Goal: Task Accomplishment & Management: Manage account settings

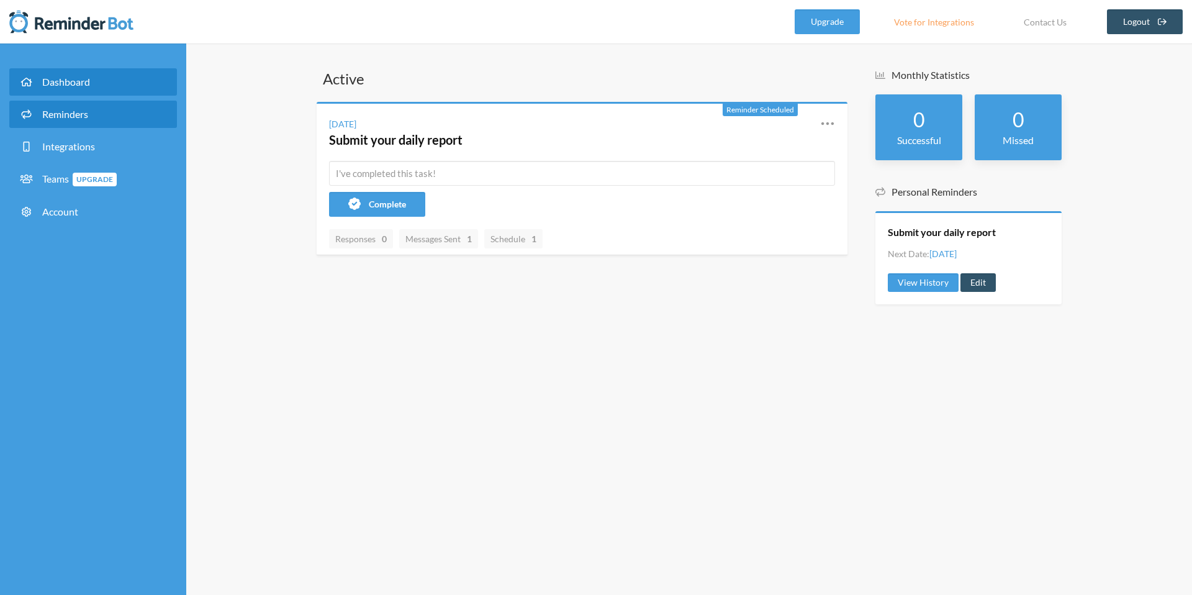
click at [102, 106] on link "Reminders" at bounding box center [93, 114] width 168 height 27
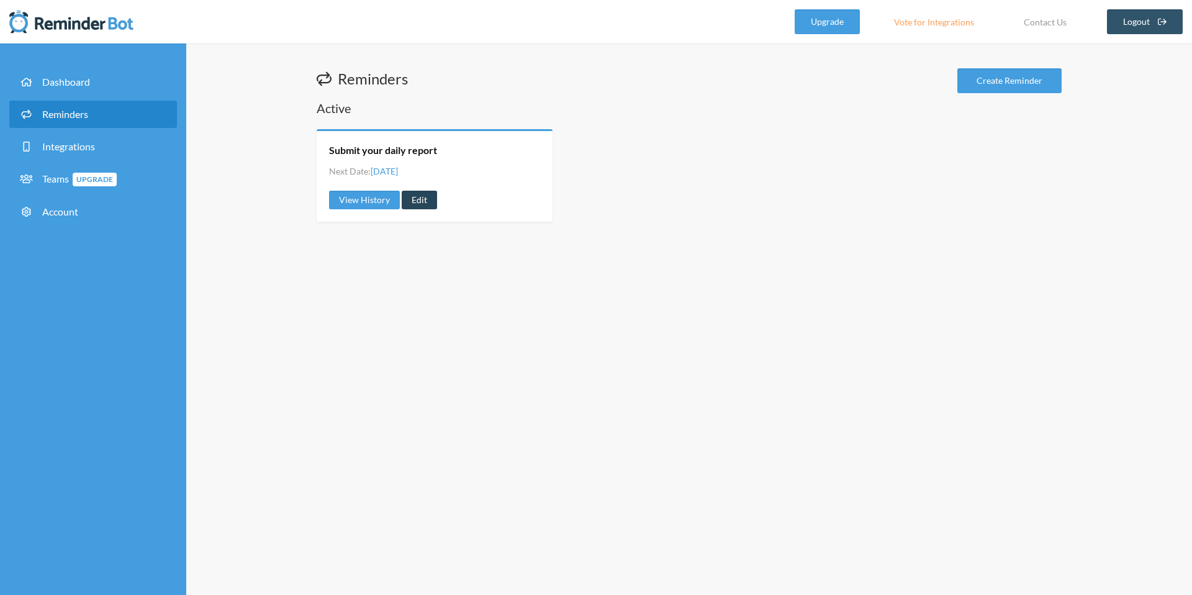
click at [428, 191] on link "Edit" at bounding box center [419, 200] width 35 height 19
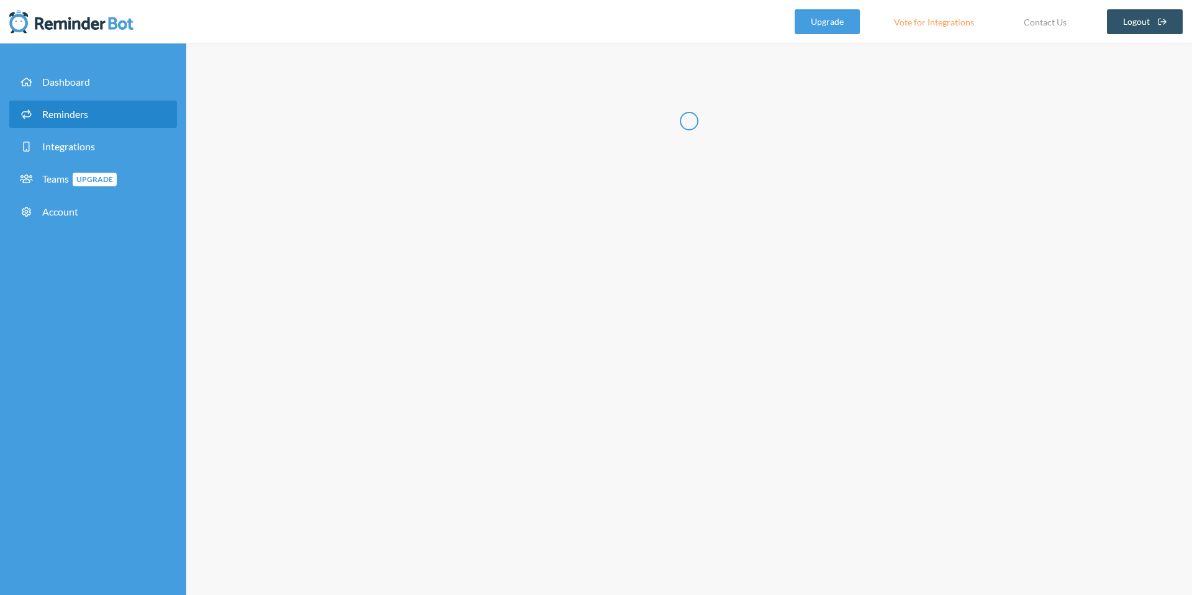
type input "Submit your daily report"
select select "17:45:00"
select select "true"
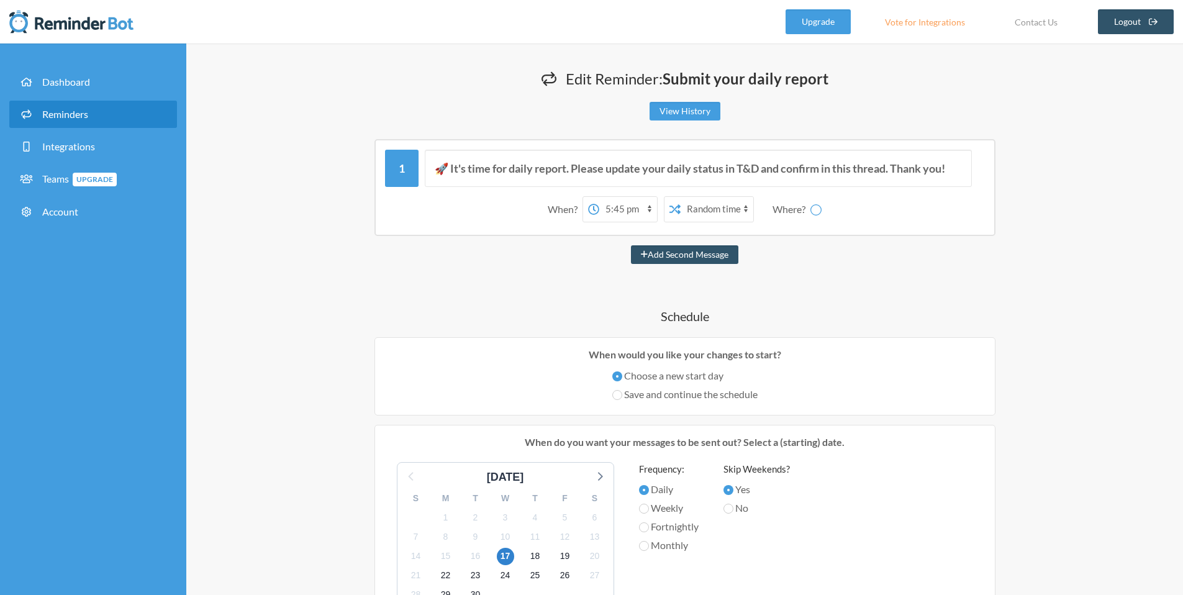
select select "spaces/AAAAQEQMQqM"
click at [594, 209] on select "12:00 am 12:15 am 12:30 am 12:45 am 1:00 am 1:15 am 1:30 am 1:45 am 2:00 am 2:1…" at bounding box center [579, 209] width 58 height 25
click at [58, 206] on span "Account" at bounding box center [60, 212] width 36 height 12
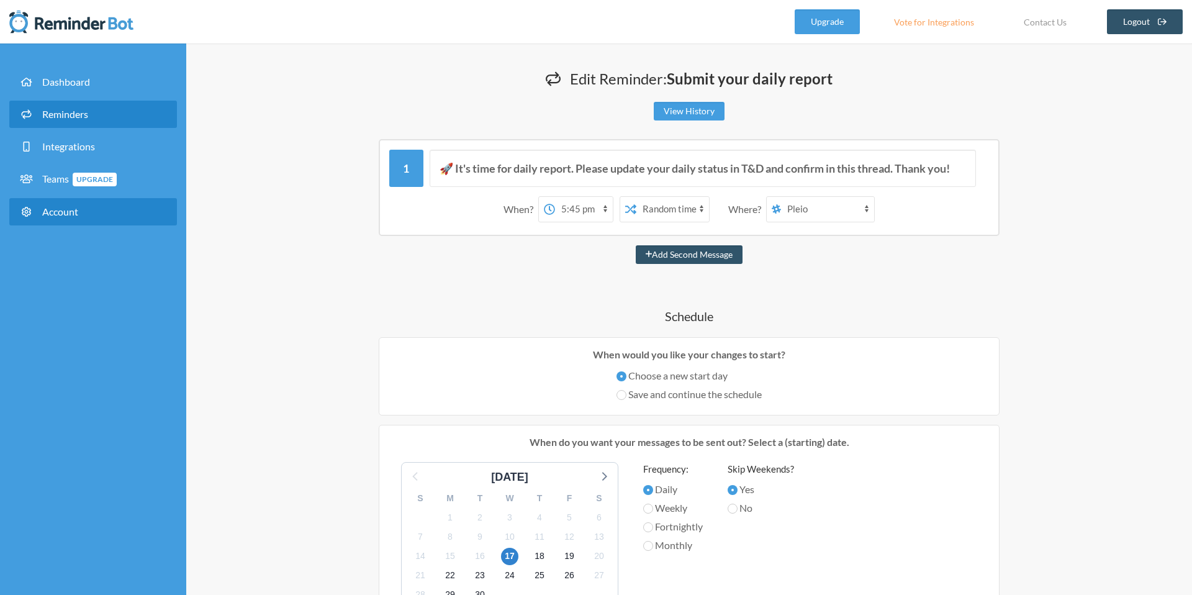
select select "**"
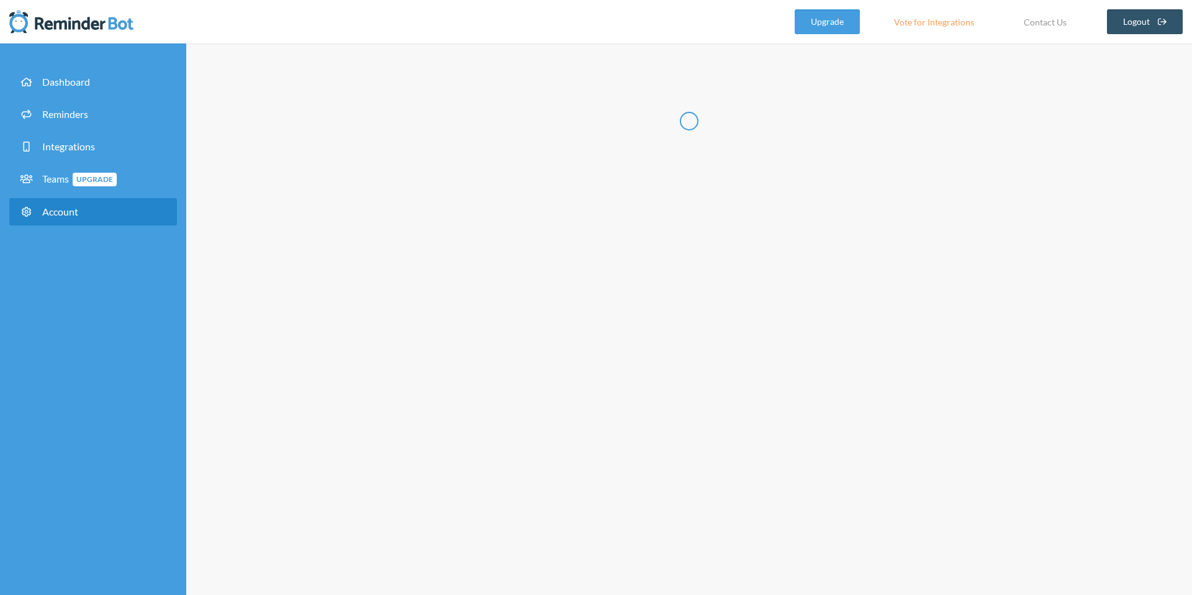
type input "*********"
type input "******"
type input "**********"
select select "**"
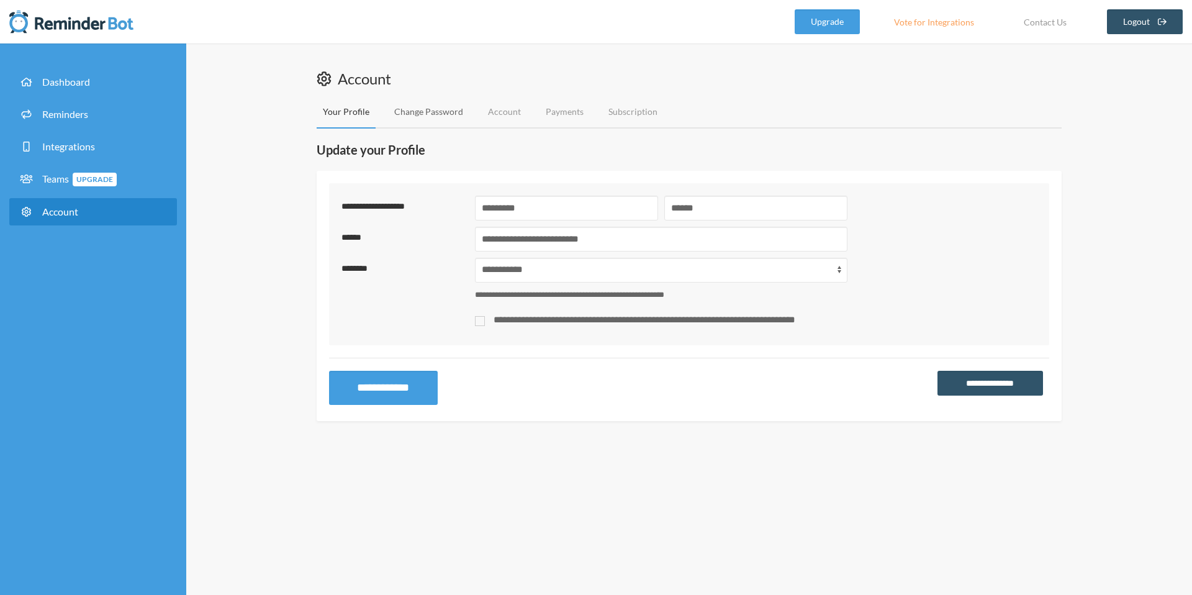
click at [442, 117] on link "Change Password" at bounding box center [428, 112] width 81 height 33
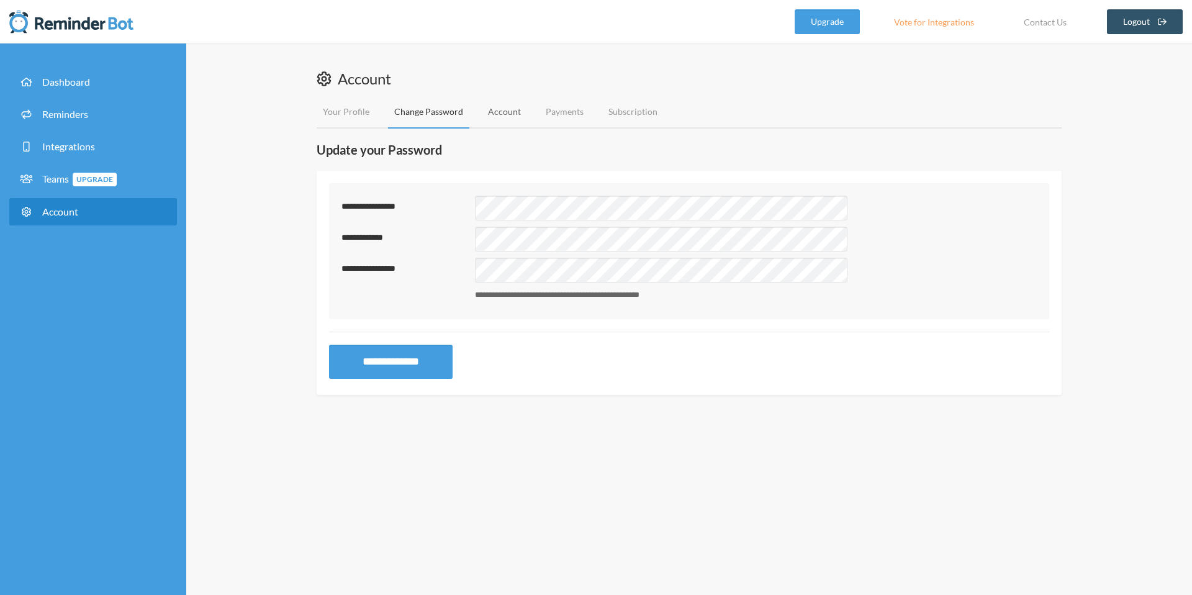
click at [505, 107] on link "Account" at bounding box center [504, 112] width 45 height 33
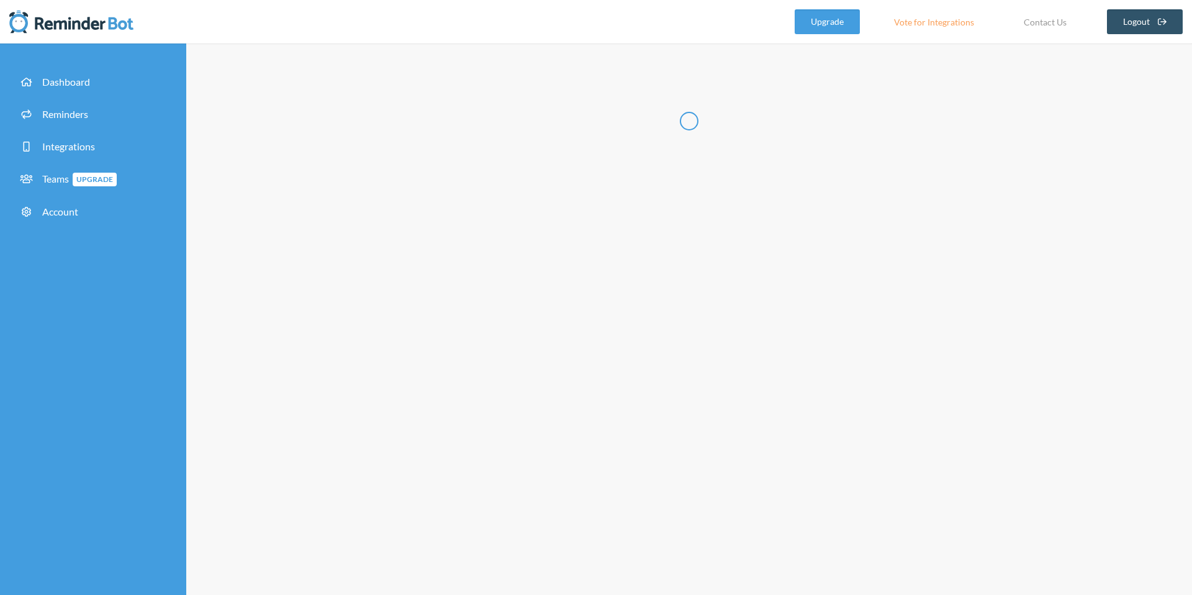
type input "**********"
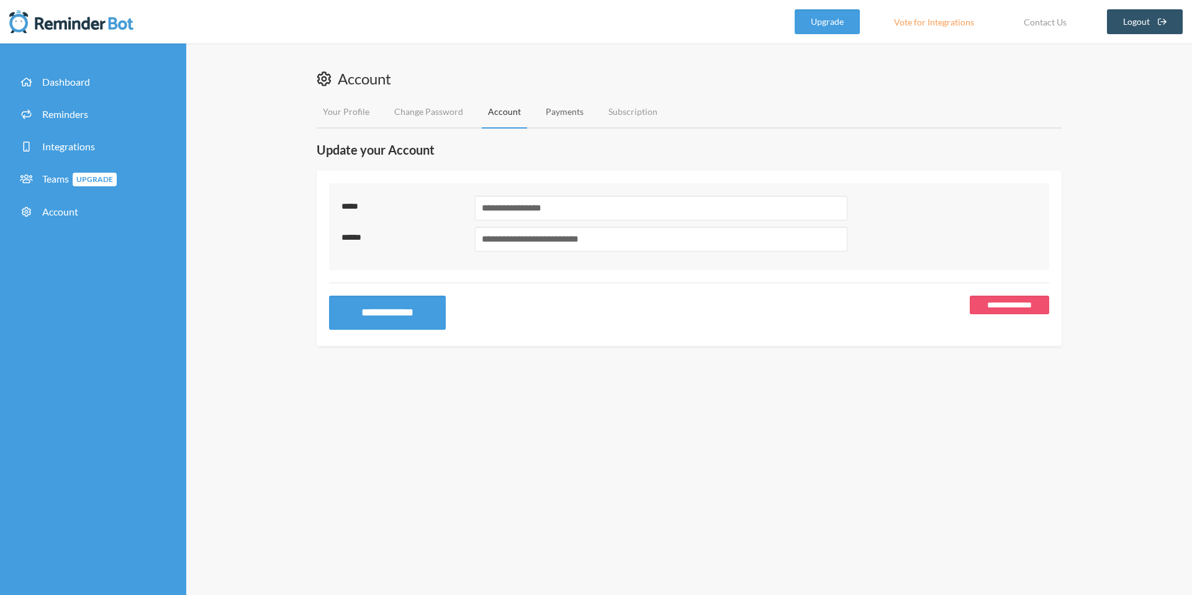
click at [546, 116] on link "Payments" at bounding box center [565, 112] width 50 height 33
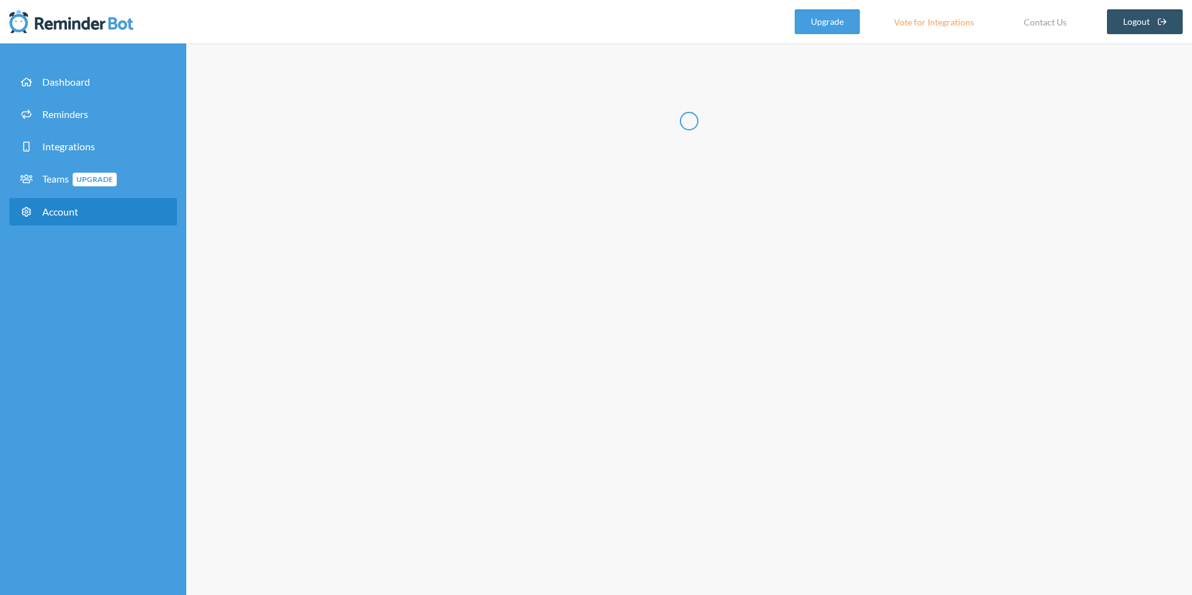
click at [628, 117] on div at bounding box center [689, 121] width 658 height 19
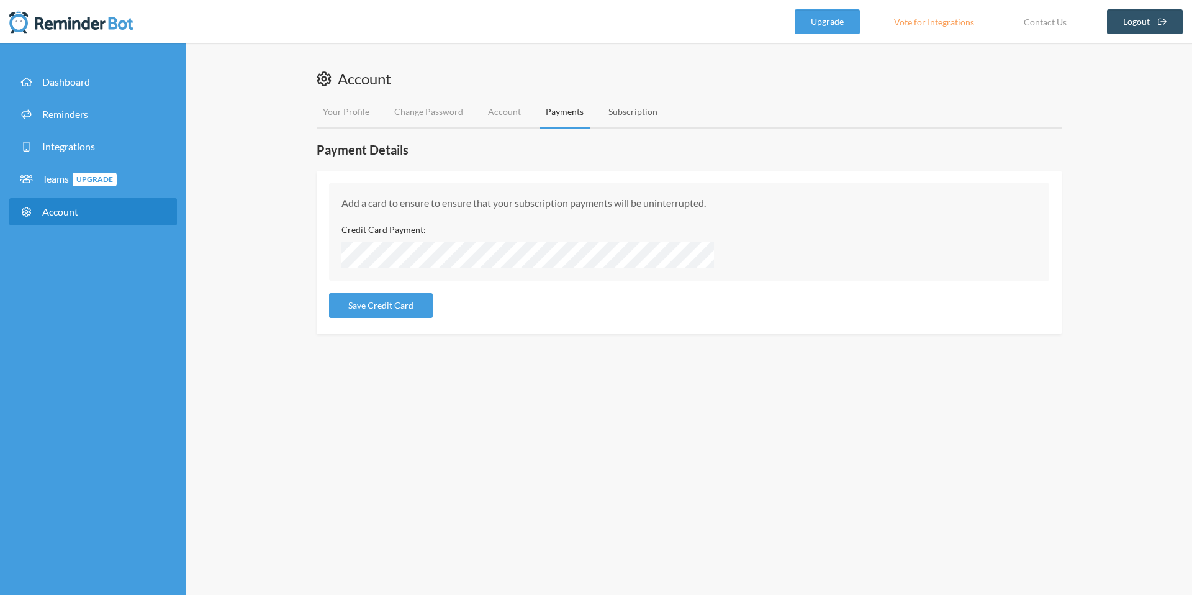
click at [625, 117] on link "Subscription" at bounding box center [632, 112] width 61 height 33
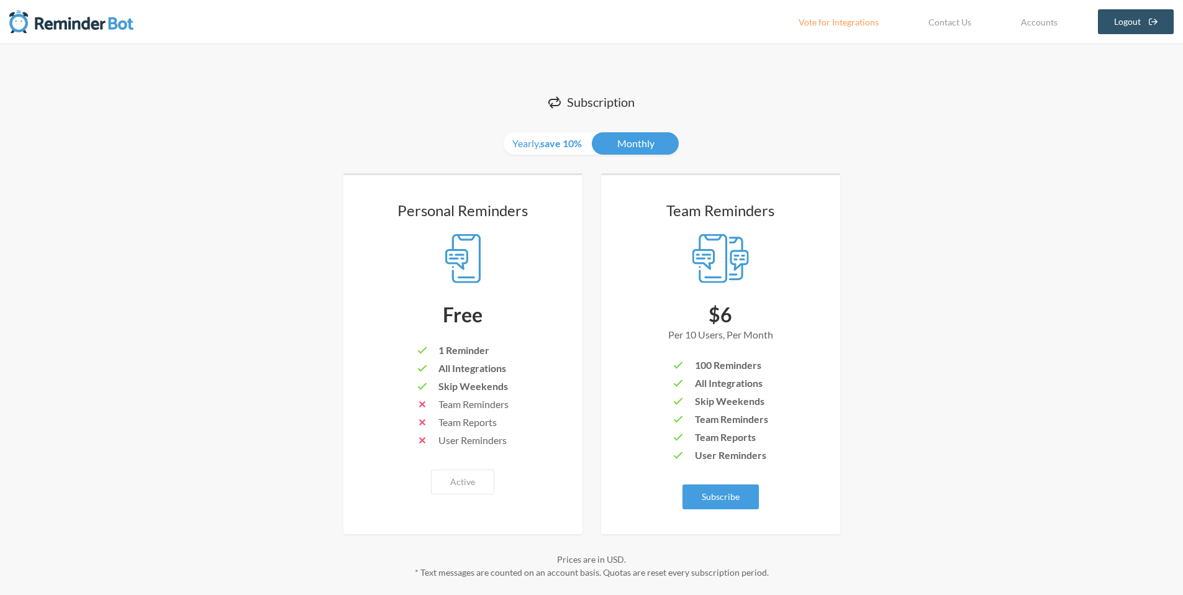
click at [36, 14] on img at bounding box center [71, 21] width 124 height 25
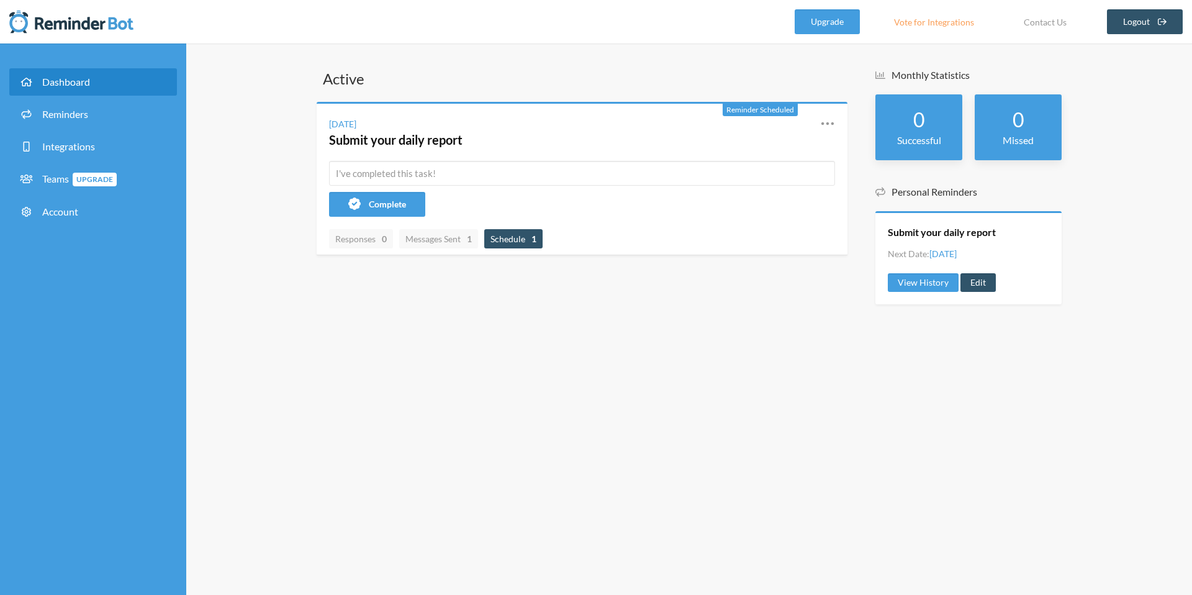
click at [507, 239] on span "Schedule 1" at bounding box center [514, 238] width 46 height 11
click at [750, 178] on link "View History" at bounding box center [773, 175] width 106 height 19
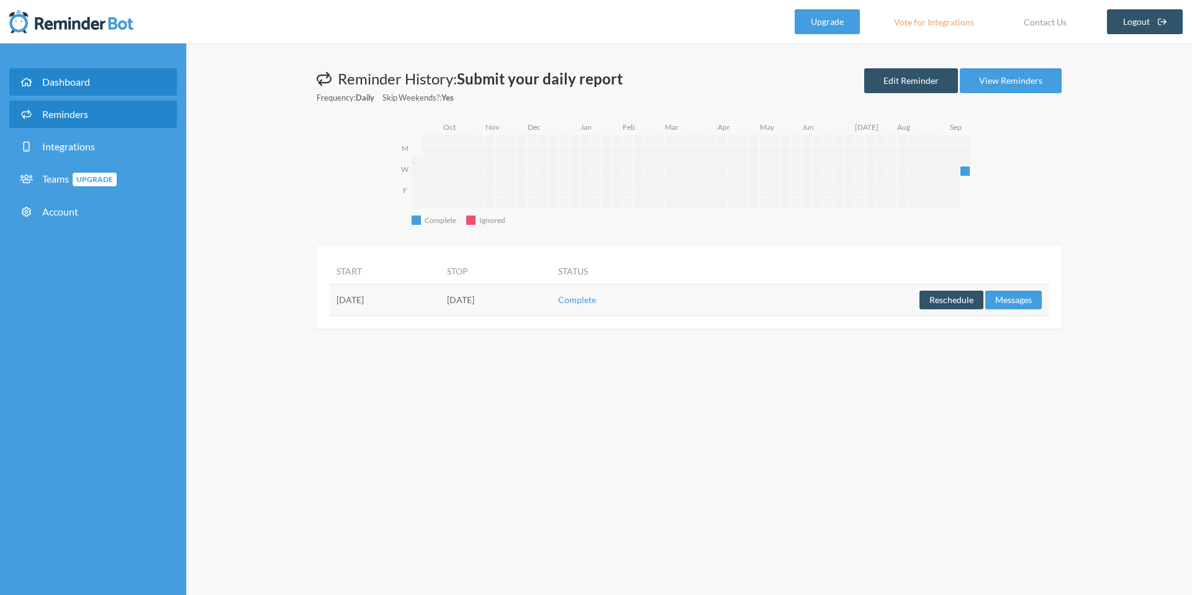
click at [63, 84] on span "Dashboard" at bounding box center [66, 82] width 48 height 12
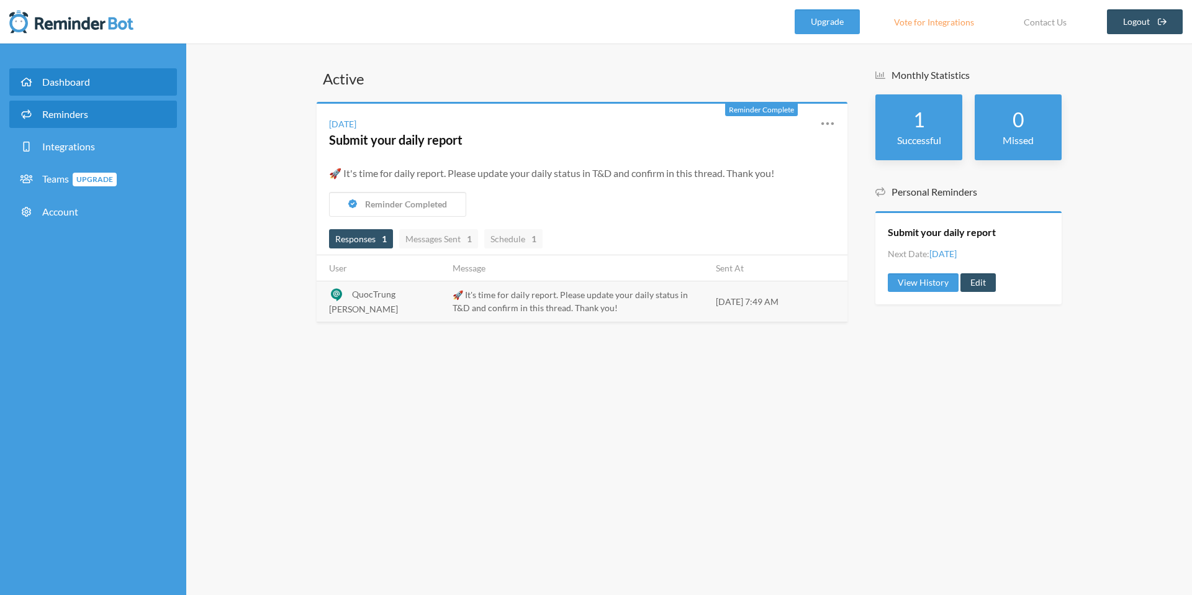
click at [60, 116] on span "Reminders" at bounding box center [65, 114] width 46 height 12
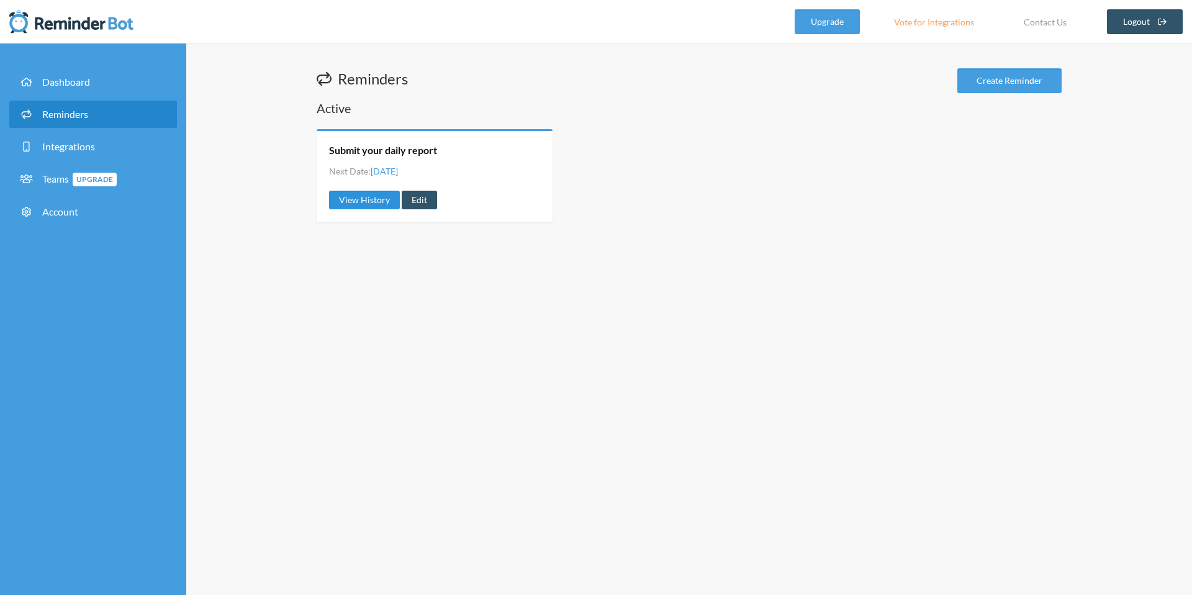
click at [368, 201] on link "View History" at bounding box center [364, 200] width 71 height 19
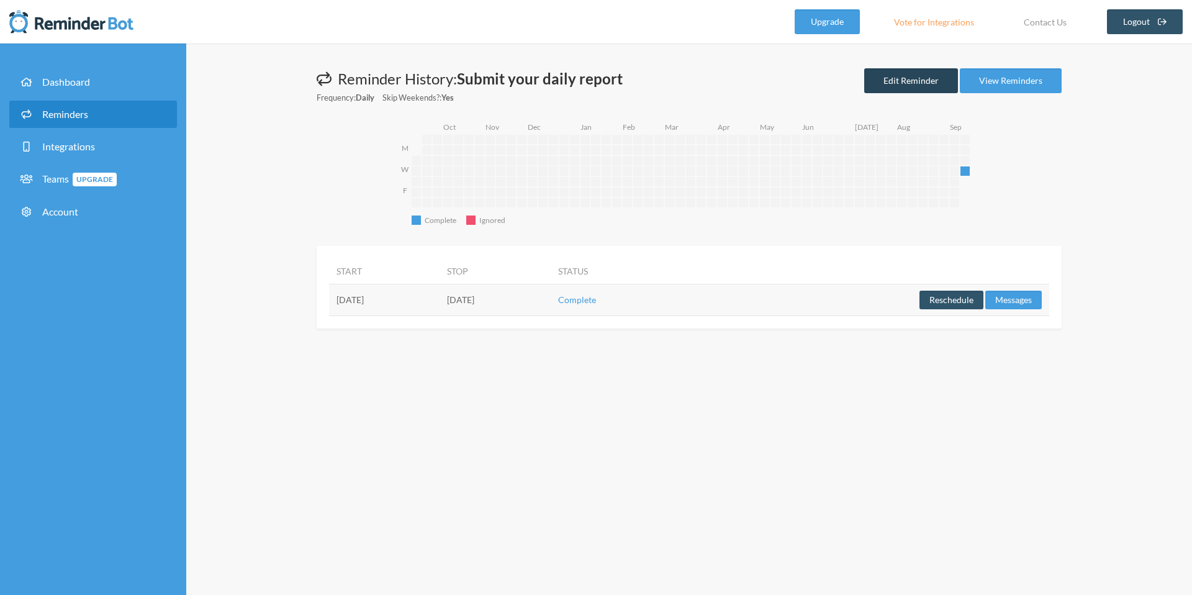
click at [880, 81] on link "Edit Reminder" at bounding box center [911, 80] width 94 height 25
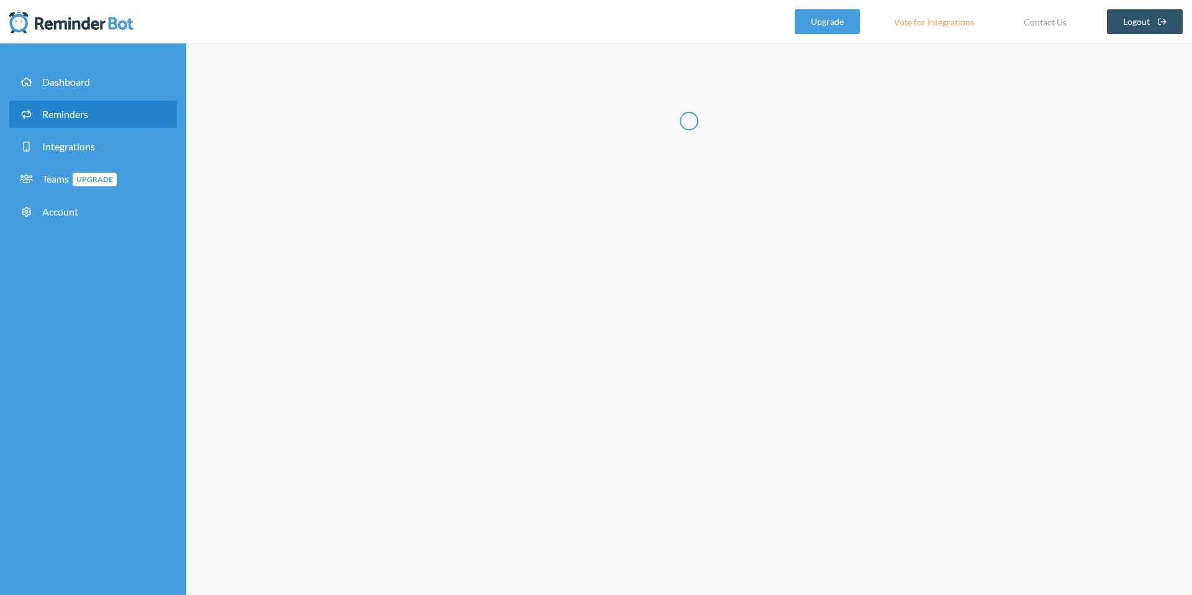
type input "Submit your daily report"
select select "17:45:00"
select select "true"
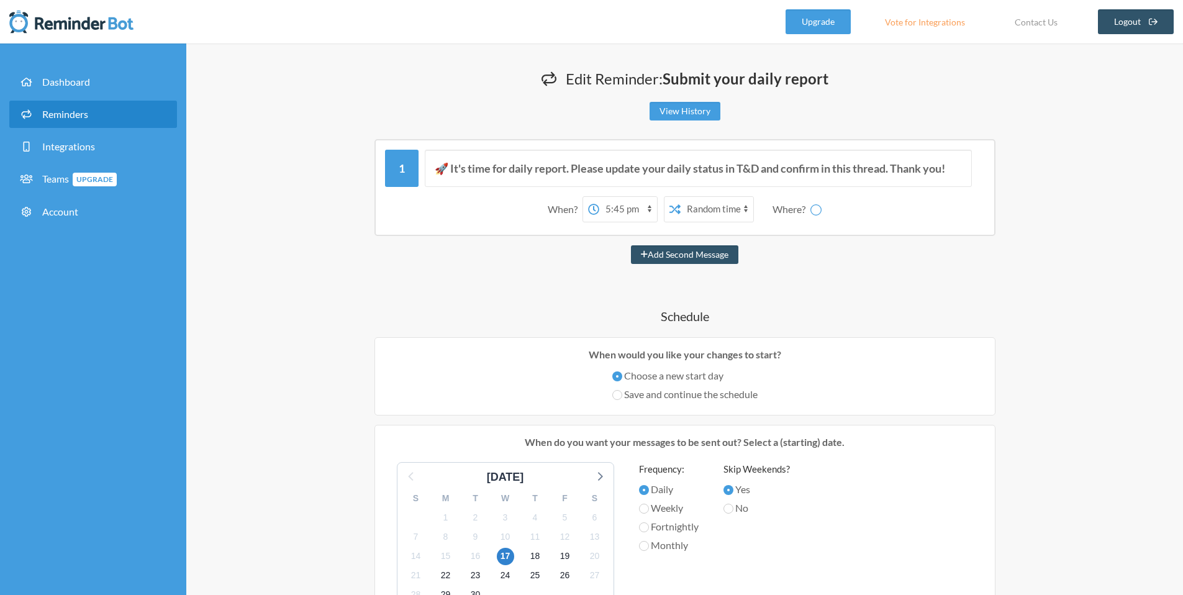
select select "spaces/AAAAQEQMQqM"
click at [653, 209] on select "Exact time Random time" at bounding box center [668, 209] width 73 height 25
select select "false"
click at [632, 197] on select "Exact time Random time" at bounding box center [668, 209] width 73 height 25
click at [476, 292] on div "🚀 It's time for daily report. Please update your daily status in T&D and confir…" at bounding box center [684, 508] width 745 height 738
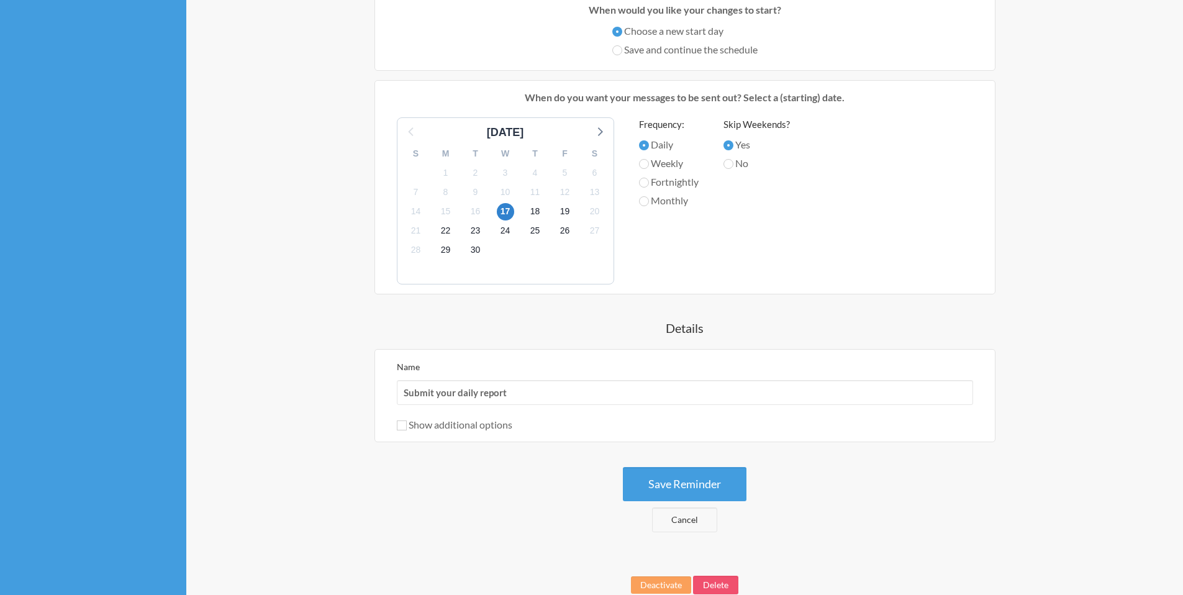
scroll to position [329, 0]
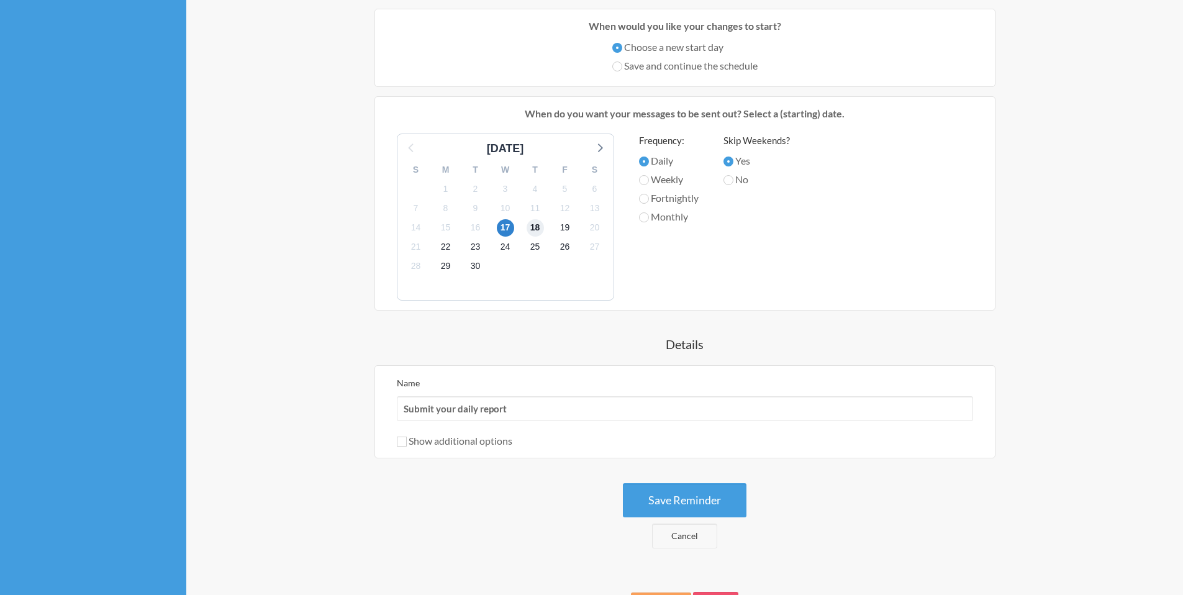
click at [532, 230] on span "18" at bounding box center [535, 227] width 17 height 17
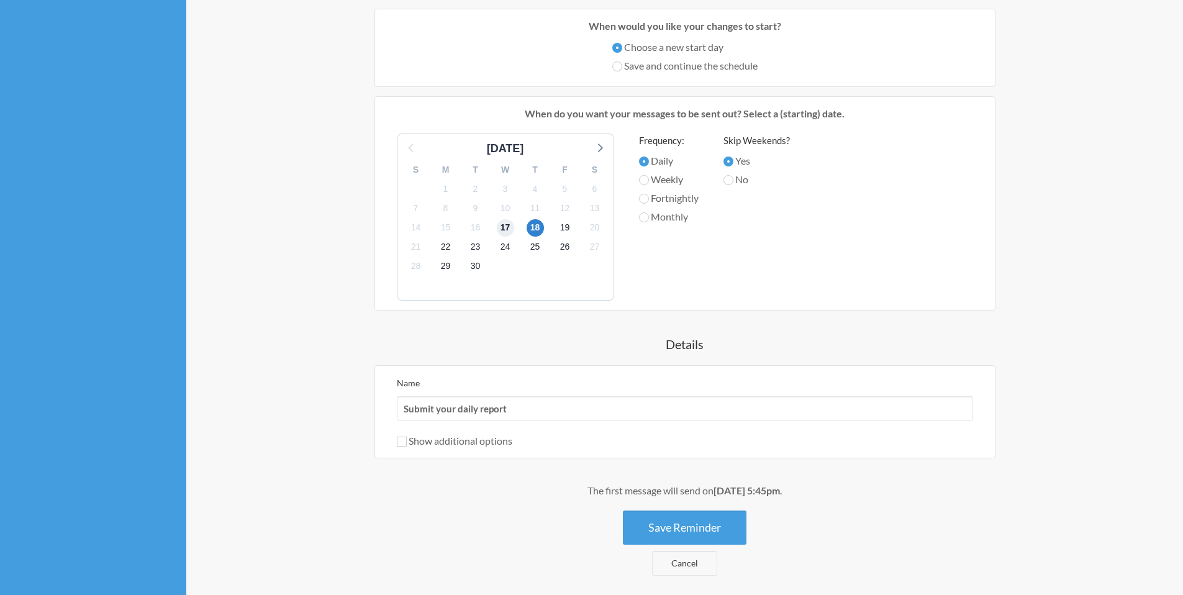
click at [510, 231] on span "17" at bounding box center [505, 227] width 17 height 17
click at [707, 527] on button "Save Reminder" at bounding box center [685, 527] width 124 height 34
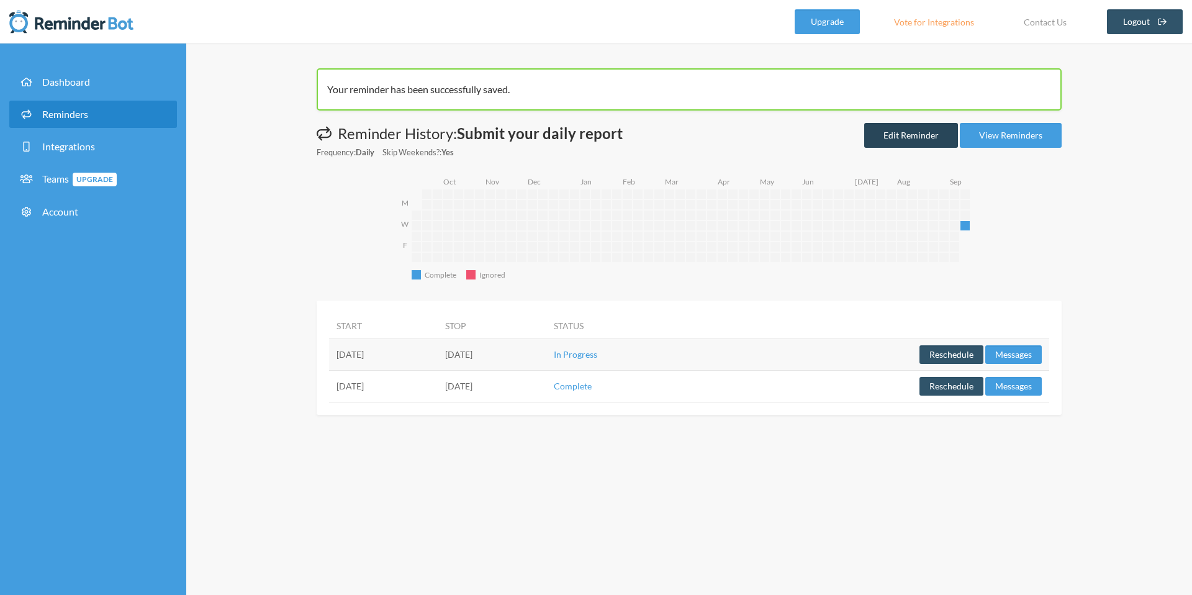
click at [901, 137] on link "Edit Reminder" at bounding box center [911, 135] width 94 height 25
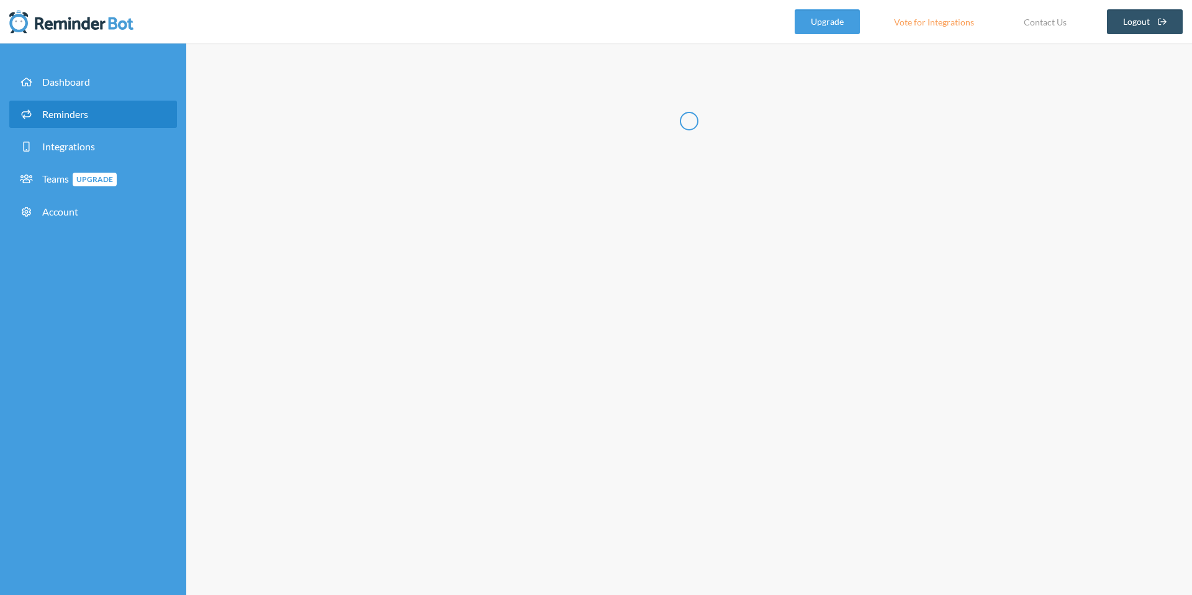
type input "Submit your daily report"
select select "17:45:00"
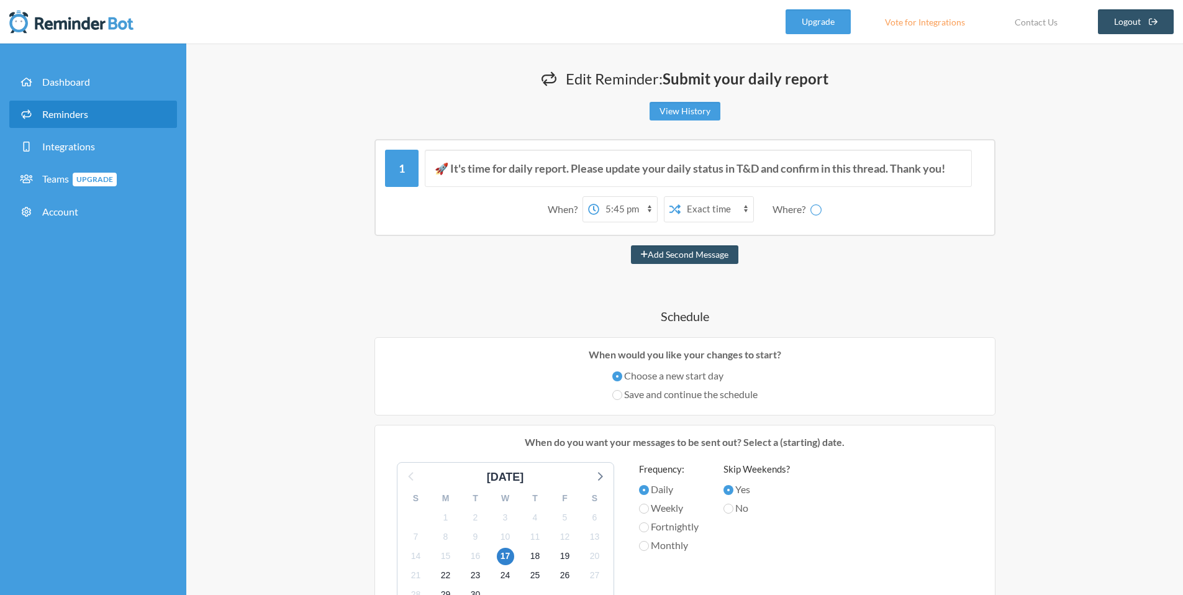
select select "spaces/AAAAQEQMQqM"
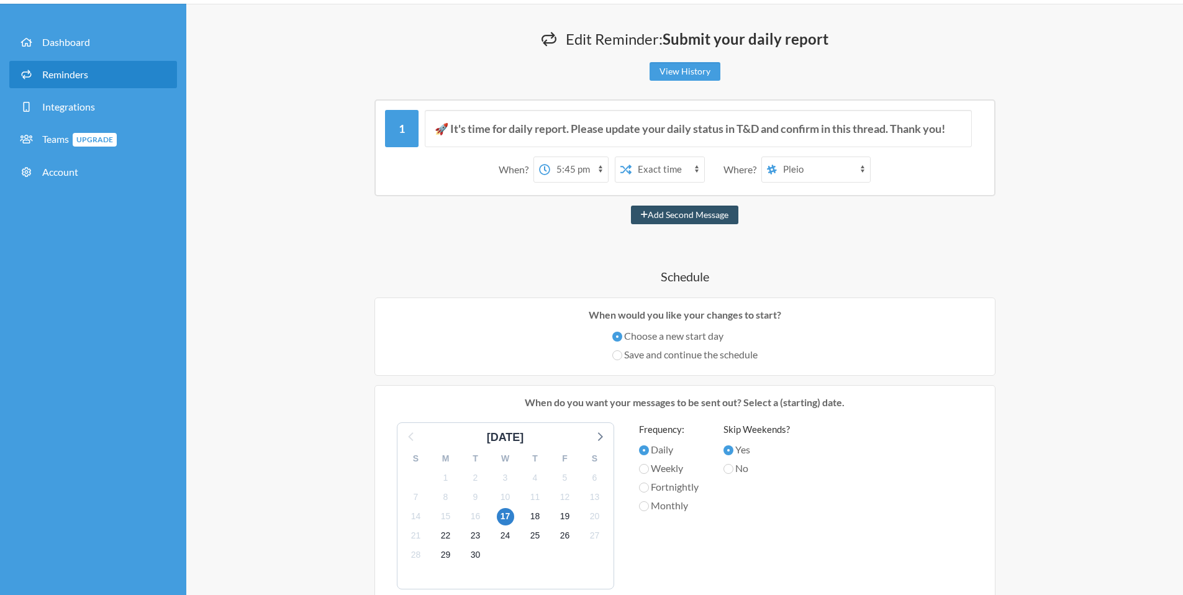
scroll to position [215, 0]
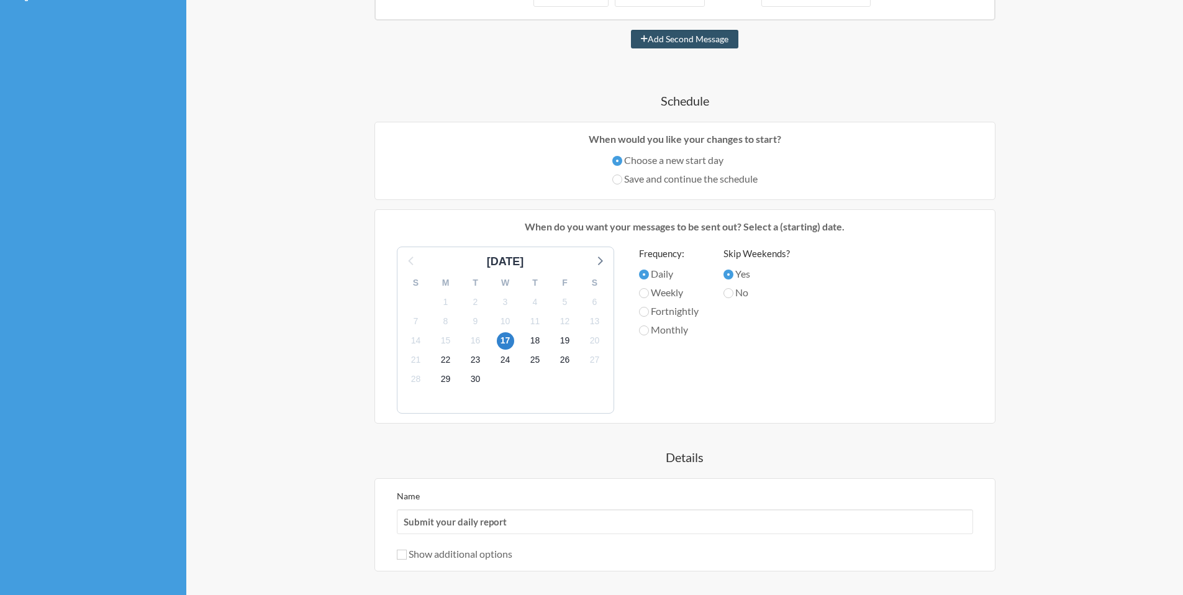
click at [656, 292] on label "Weekly" at bounding box center [669, 292] width 60 height 15
click at [649, 292] on input "Weekly" at bounding box center [644, 293] width 10 height 10
radio input "true"
click at [661, 310] on label "Fortnightly" at bounding box center [669, 311] width 60 height 15
click at [649, 310] on input "Fortnightly" at bounding box center [644, 312] width 10 height 10
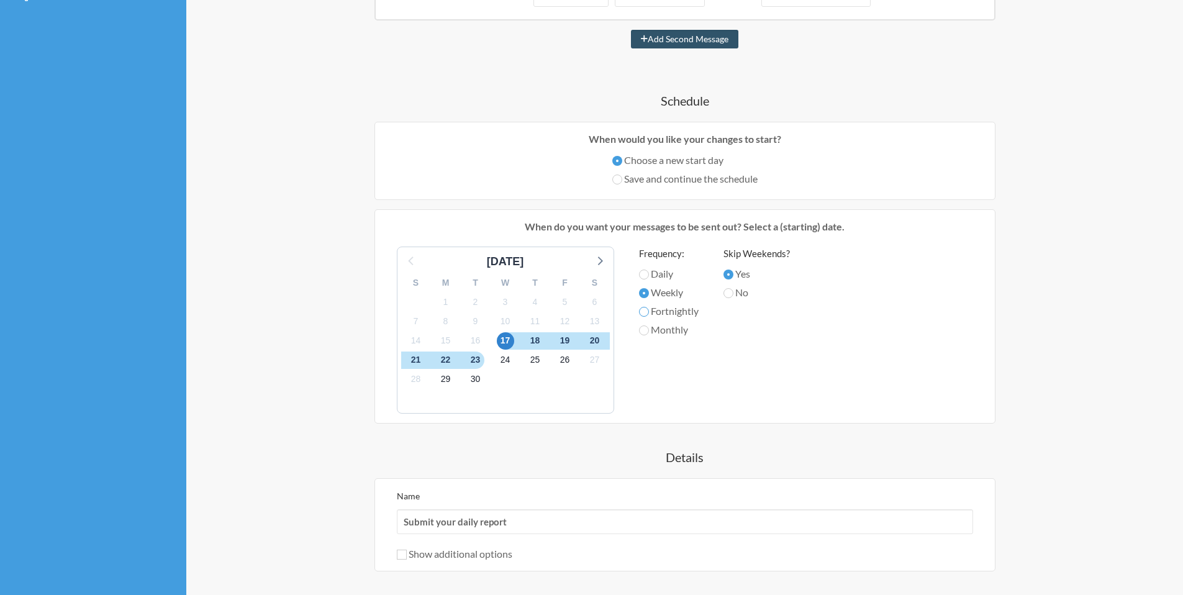
radio input "true"
click at [658, 330] on label "Monthly" at bounding box center [669, 329] width 60 height 15
click at [649, 330] on input "Monthly" at bounding box center [644, 330] width 10 height 10
radio input "true"
click at [594, 262] on icon at bounding box center [599, 260] width 16 height 16
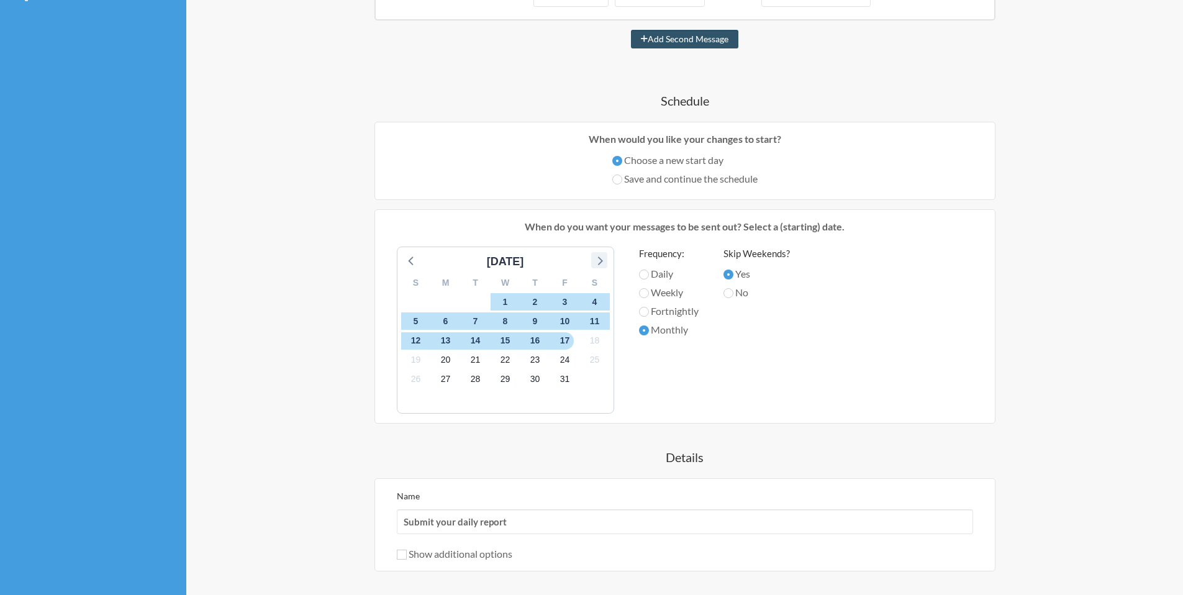
click at [594, 262] on icon at bounding box center [599, 260] width 16 height 16
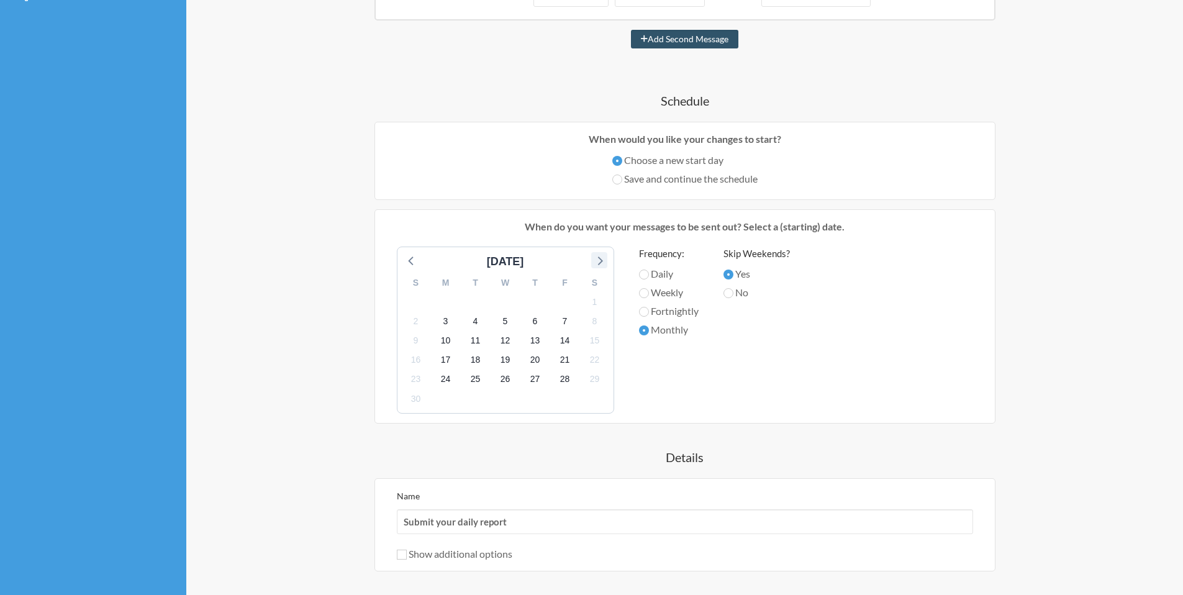
click at [594, 262] on icon at bounding box center [599, 260] width 16 height 16
click at [415, 261] on icon at bounding box center [412, 260] width 16 height 16
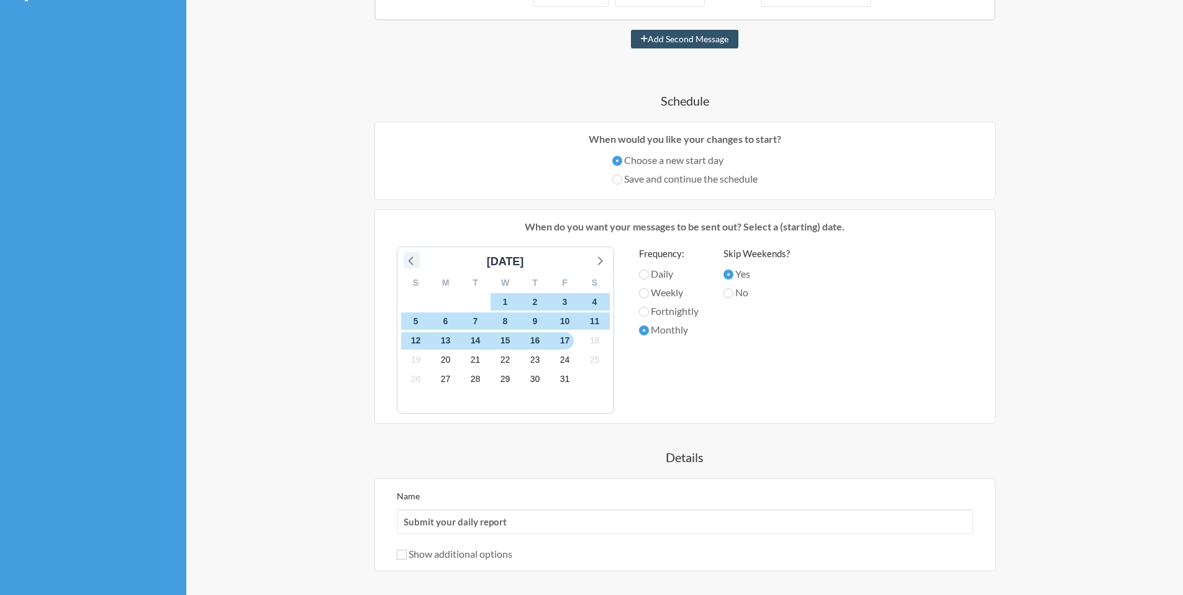
click at [415, 261] on icon at bounding box center [412, 260] width 16 height 16
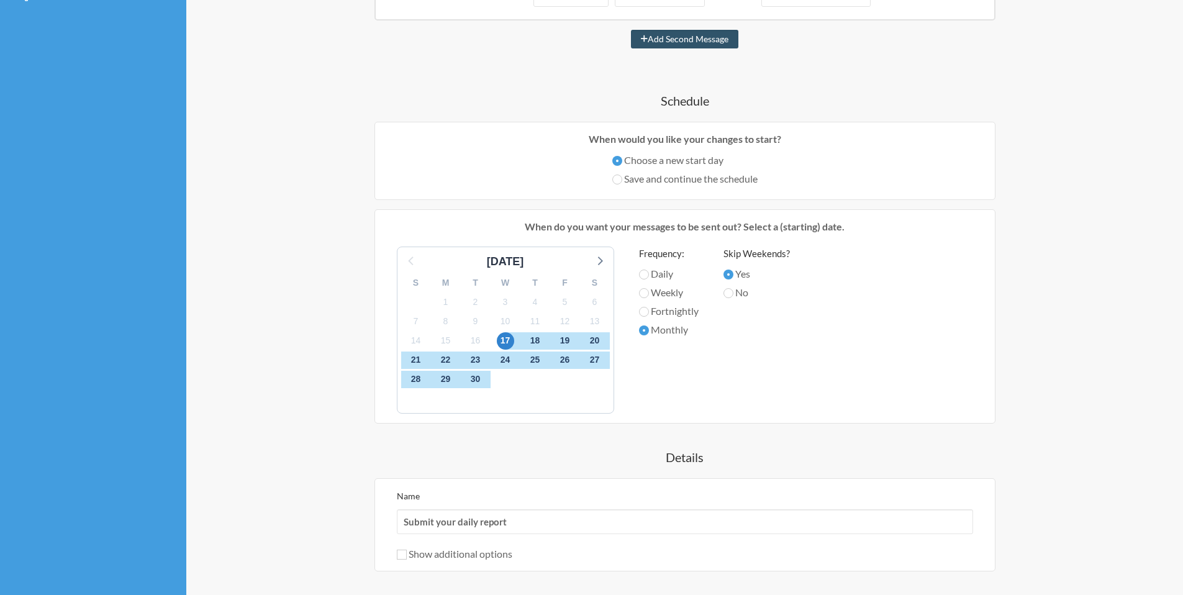
click at [659, 281] on label "Daily" at bounding box center [669, 273] width 60 height 15
click at [649, 279] on input "Daily" at bounding box center [644, 275] width 10 height 10
radio input "true"
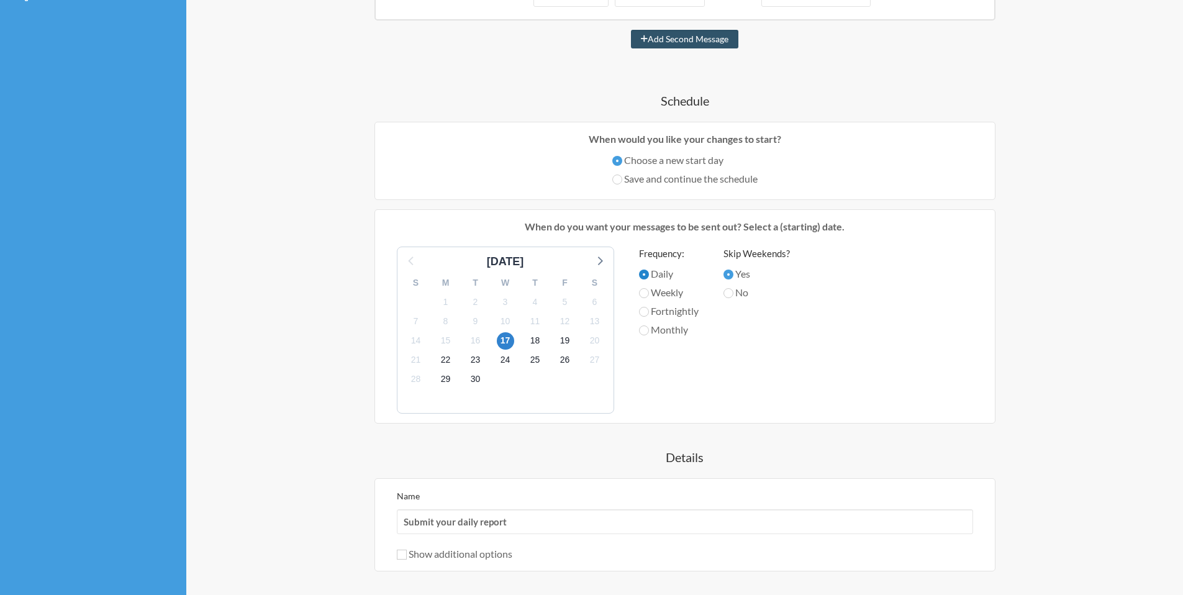
scroll to position [440, 0]
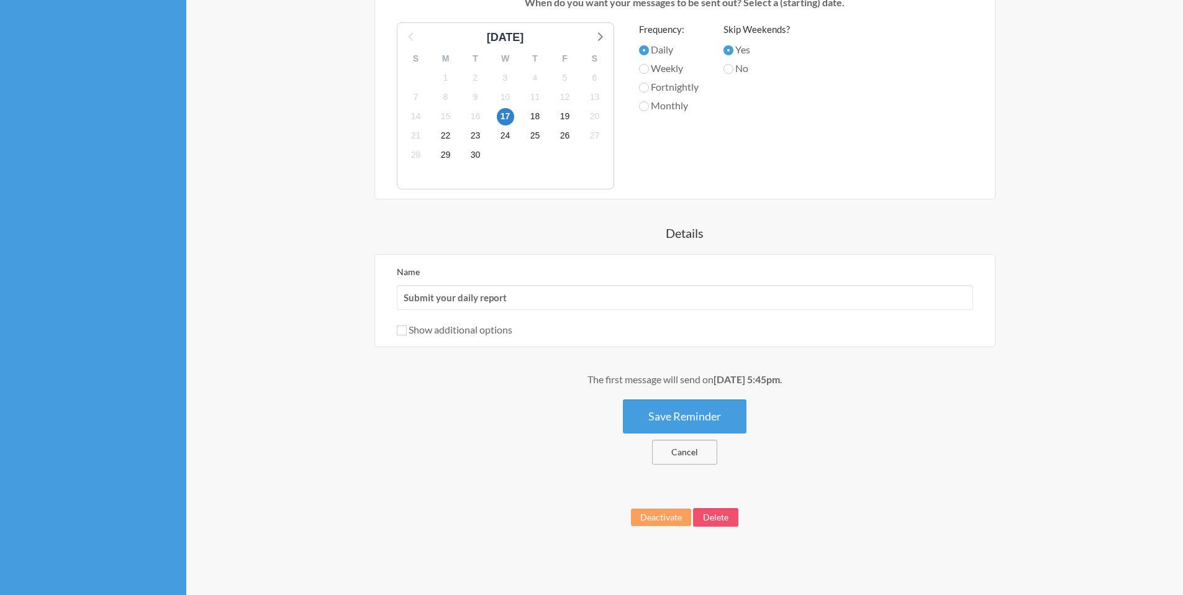
click at [694, 453] on link "Cancel" at bounding box center [684, 452] width 65 height 25
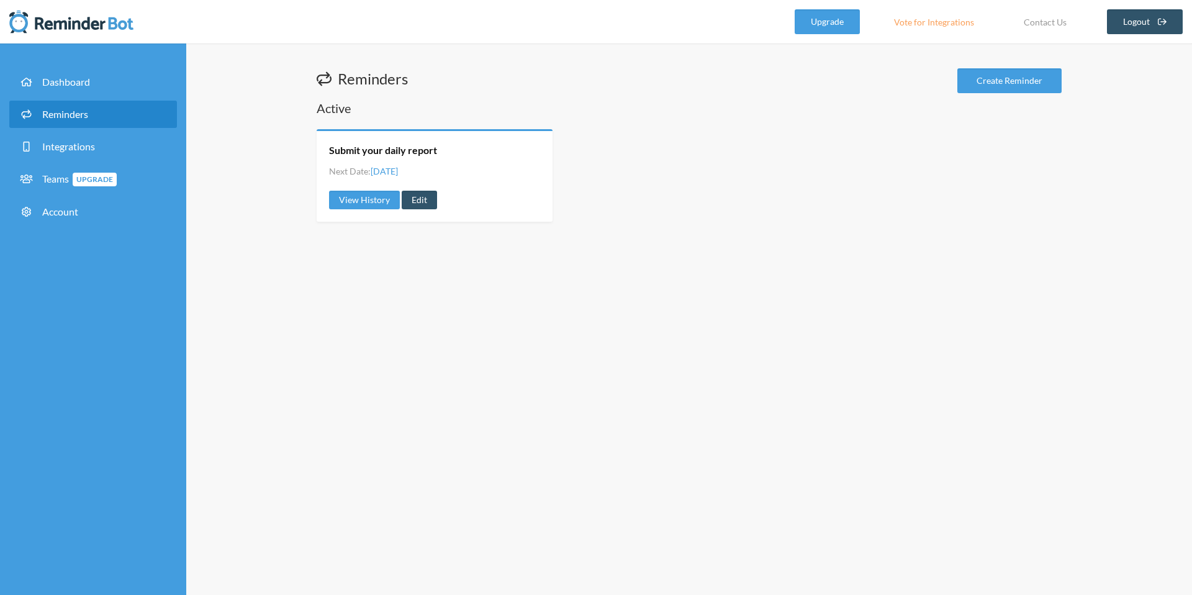
click at [327, 79] on icon at bounding box center [324, 78] width 15 height 15
click at [335, 109] on h2 "Active" at bounding box center [689, 107] width 745 height 17
click at [333, 110] on h2 "Active" at bounding box center [689, 107] width 745 height 17
click at [360, 204] on link "View History" at bounding box center [364, 200] width 71 height 19
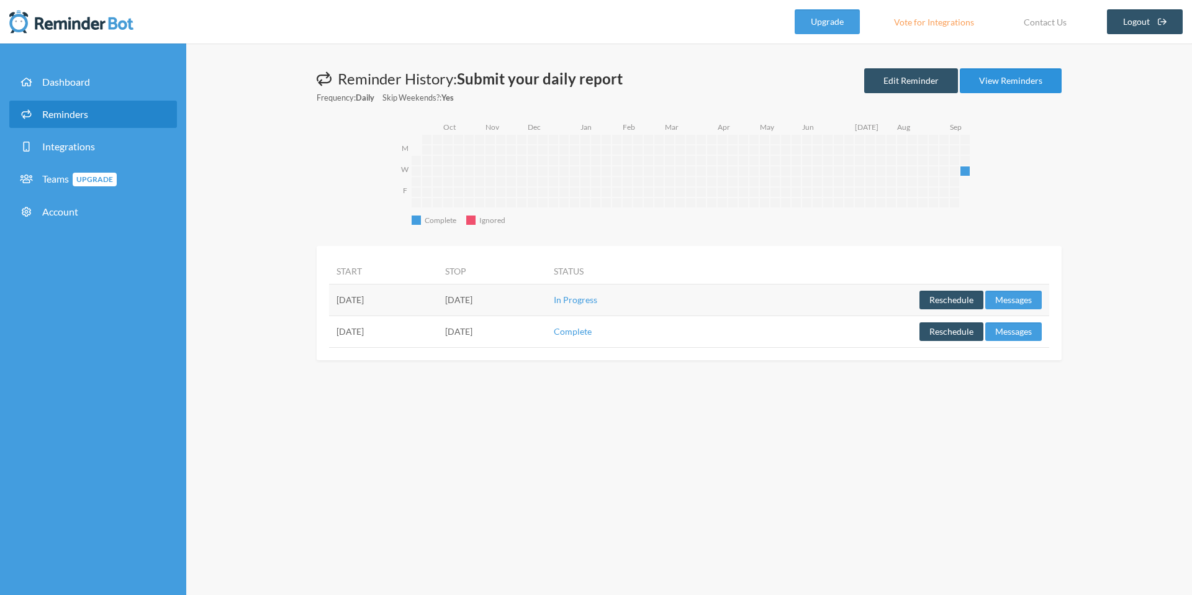
click at [1020, 80] on link "View Reminders" at bounding box center [1011, 80] width 102 height 25
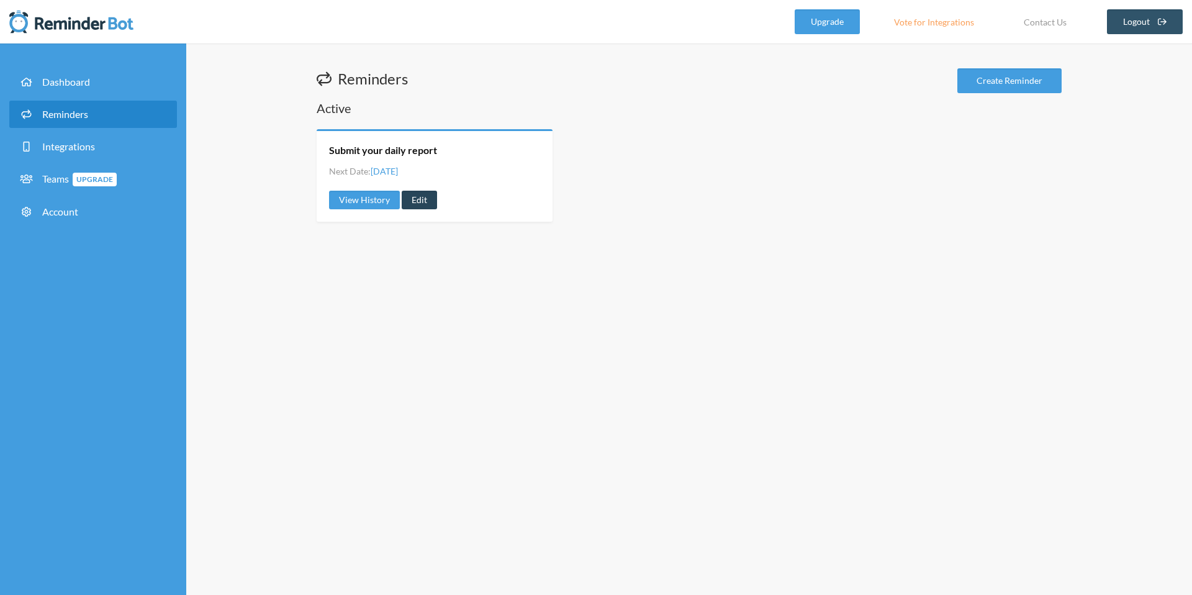
click at [419, 201] on link "Edit" at bounding box center [419, 200] width 35 height 19
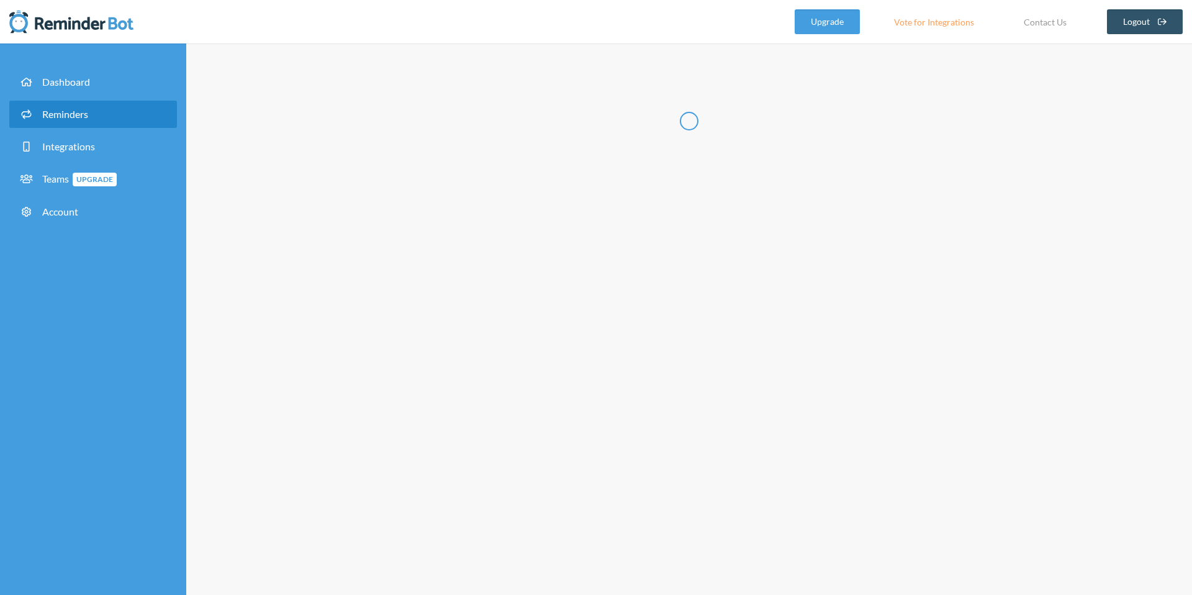
type input "Submit your daily report"
select select "17:45:00"
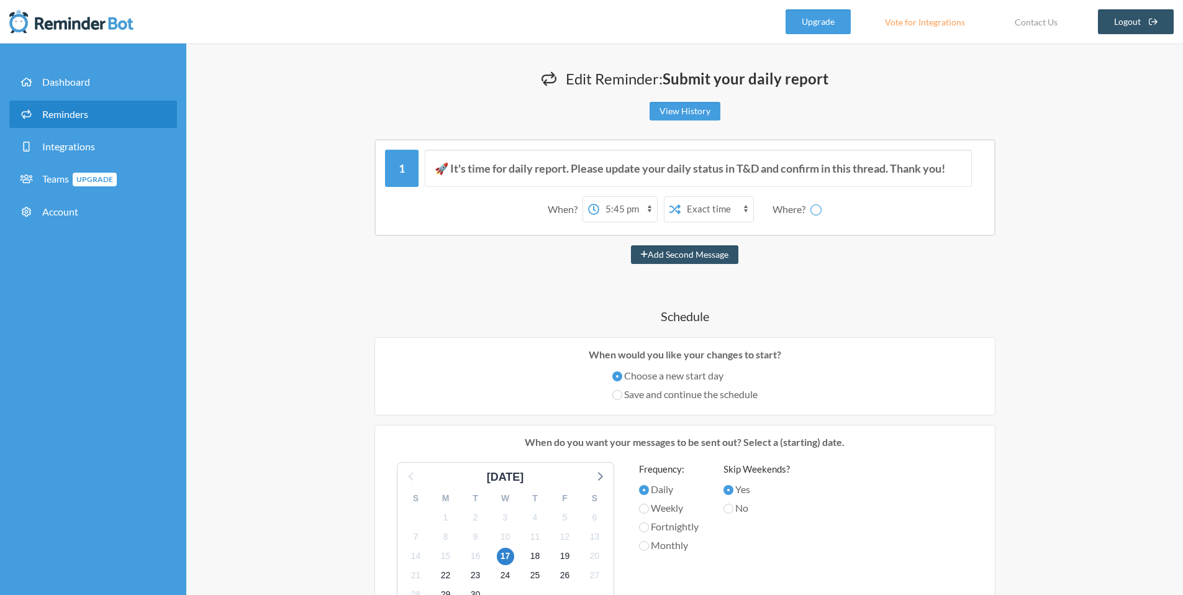
select select "spaces/AAAAQEQMQqM"
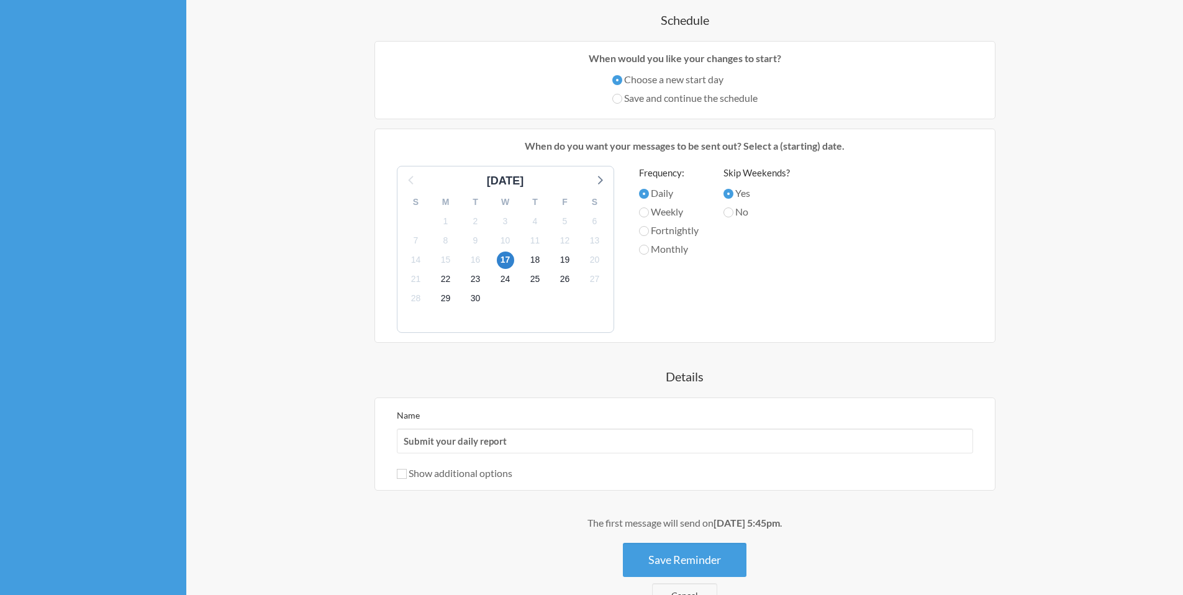
scroll to position [409, 0]
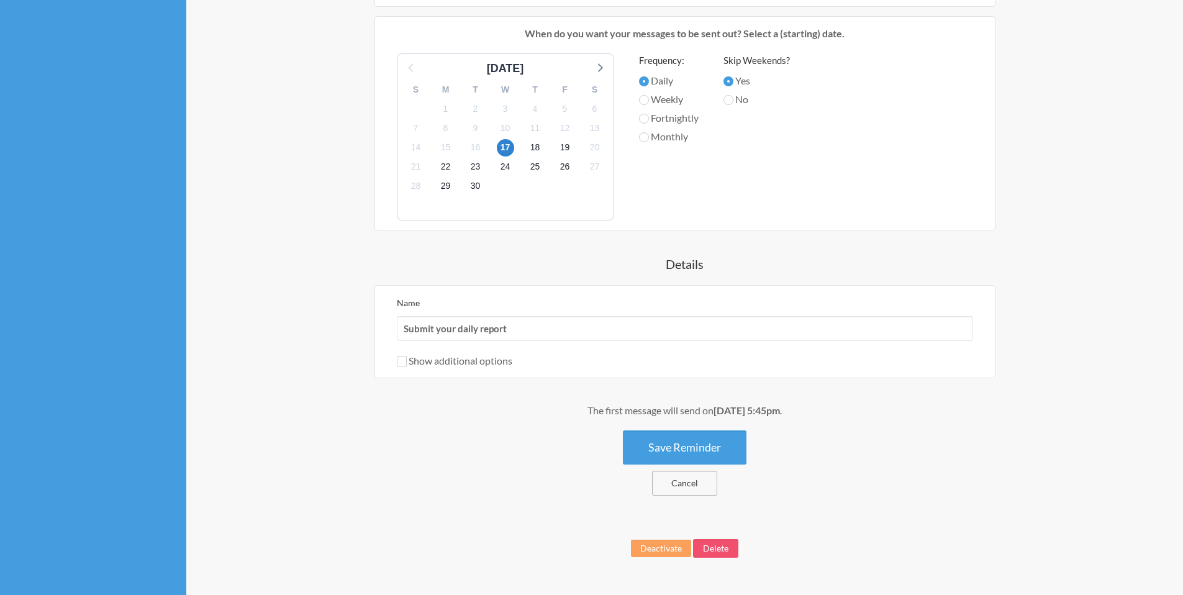
click at [664, 478] on link "Cancel" at bounding box center [684, 483] width 65 height 25
